Goal: Task Accomplishment & Management: Use online tool/utility

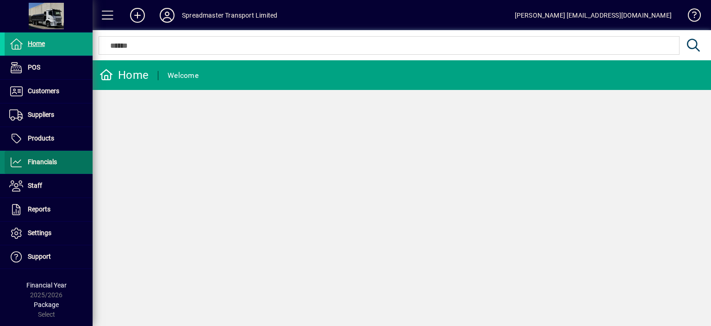
click at [49, 161] on span "Financials" at bounding box center [42, 161] width 29 height 7
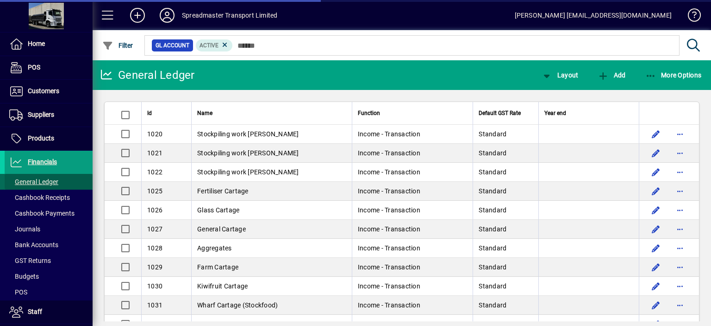
click at [49, 183] on span "General Ledger" at bounding box center [33, 181] width 49 height 7
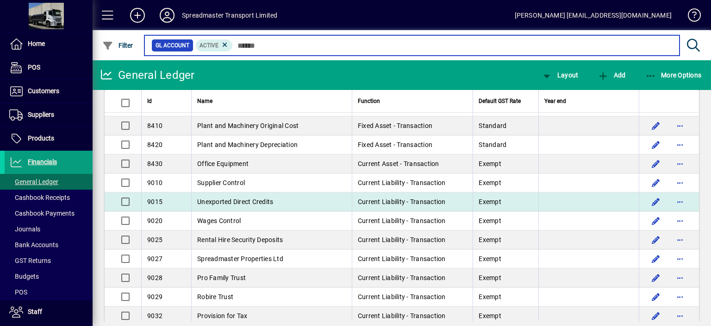
scroll to position [2428, 0]
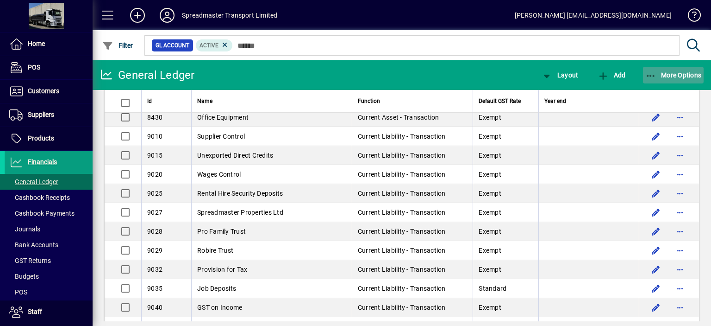
click at [669, 75] on span "More Options" at bounding box center [674, 74] width 56 height 7
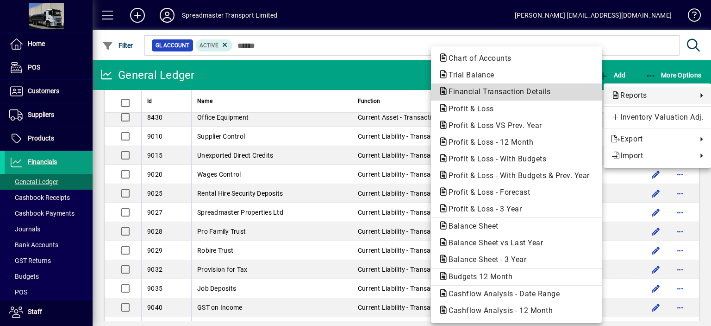
click at [533, 93] on span "Financial Transaction Details" at bounding box center [497, 91] width 117 height 9
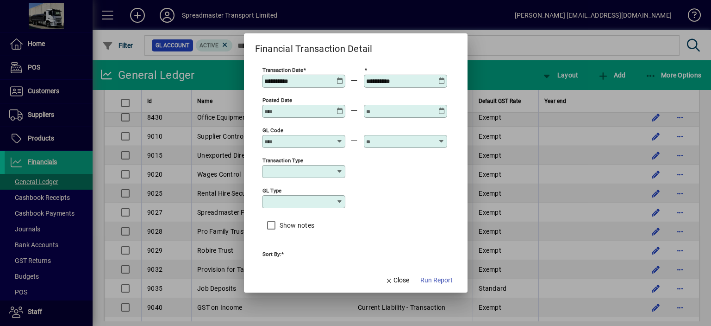
type input "****"
click at [277, 142] on input "GL code" at bounding box center [298, 141] width 68 height 7
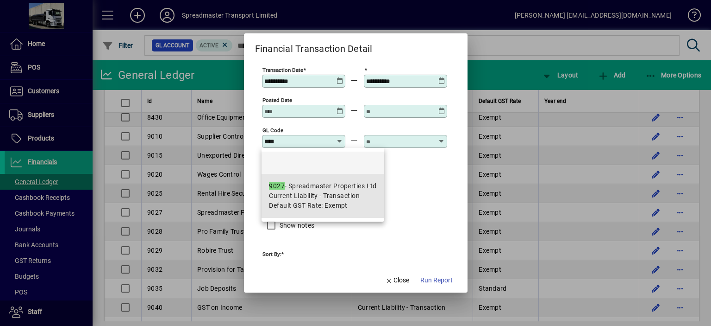
drag, startPoint x: 291, startPoint y: 191, endPoint x: 338, endPoint y: 177, distance: 49.5
click at [291, 191] on span "Current Liability - Transaction" at bounding box center [314, 196] width 91 height 10
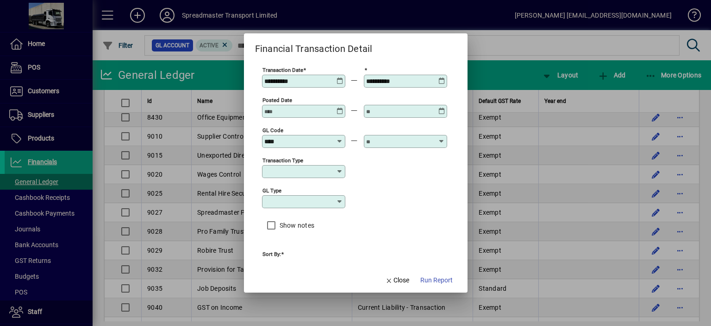
type input "**********"
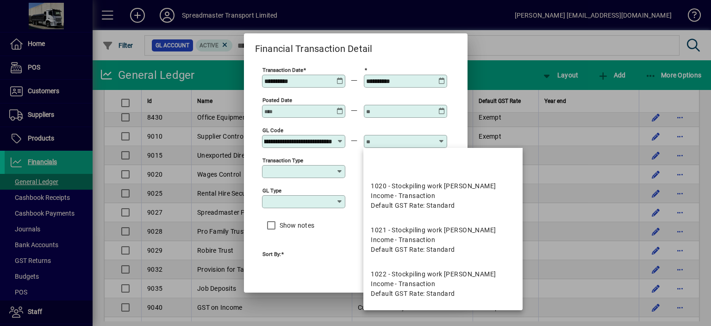
scroll to position [0, 0]
click at [386, 138] on input "text" at bounding box center [400, 141] width 68 height 7
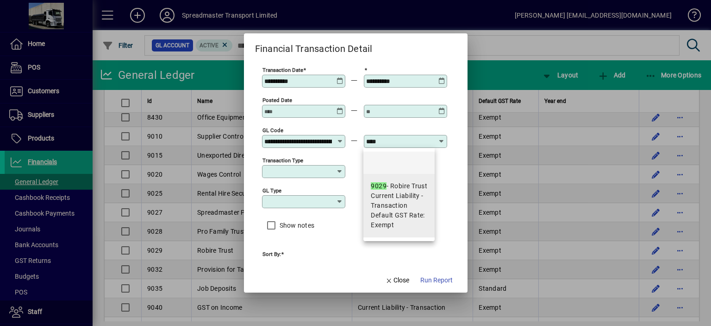
click at [398, 192] on span "Current Liability - Transaction" at bounding box center [399, 200] width 56 height 19
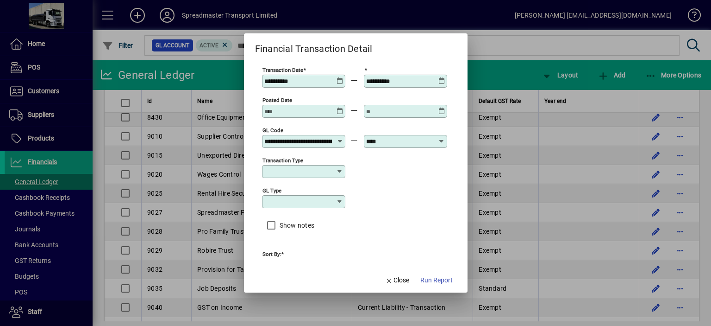
type input "**********"
click at [340, 77] on icon at bounding box center [340, 77] width 7 height 0
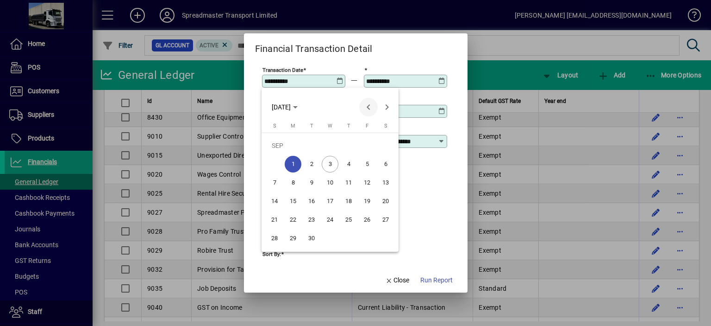
click at [368, 108] on span "Previous month" at bounding box center [368, 107] width 19 height 19
click at [365, 144] on span "1" at bounding box center [367, 145] width 17 height 17
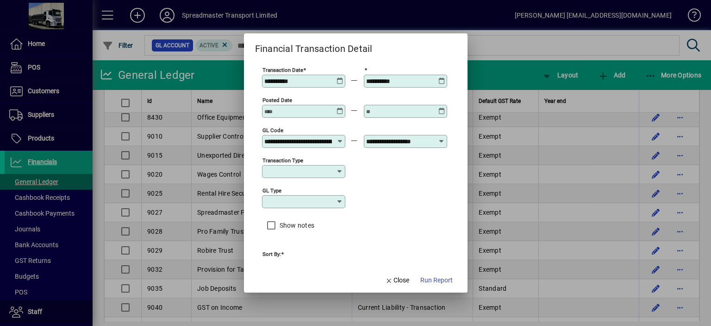
type input "**********"
click at [436, 279] on span "Run Report" at bounding box center [436, 280] width 32 height 10
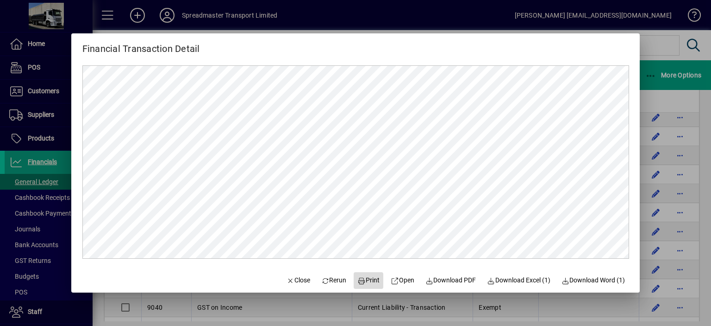
click at [371, 279] on span "Print" at bounding box center [369, 280] width 22 height 10
click at [291, 276] on span "Close" at bounding box center [298, 280] width 24 height 10
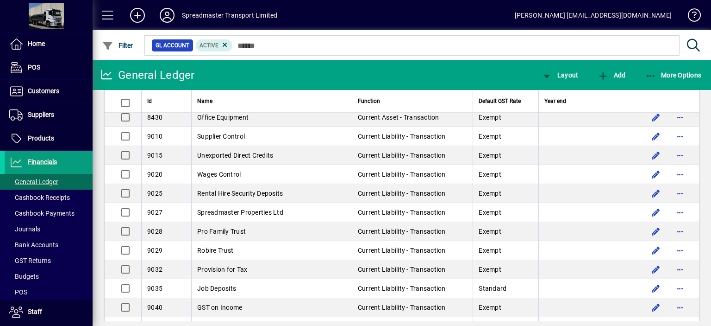
click at [165, 17] on icon at bounding box center [167, 15] width 19 height 15
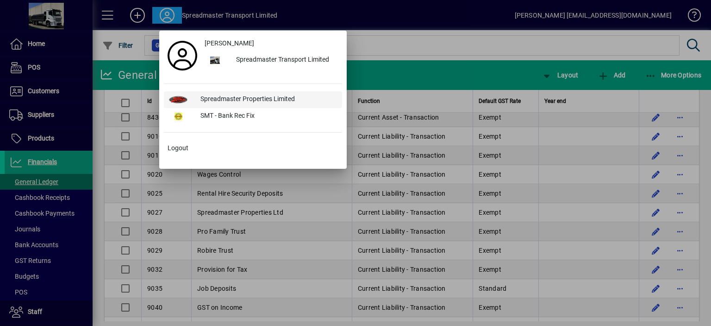
click at [247, 96] on div "Spreadmaster Properties Limited" at bounding box center [267, 99] width 149 height 17
